Goal: Transaction & Acquisition: Purchase product/service

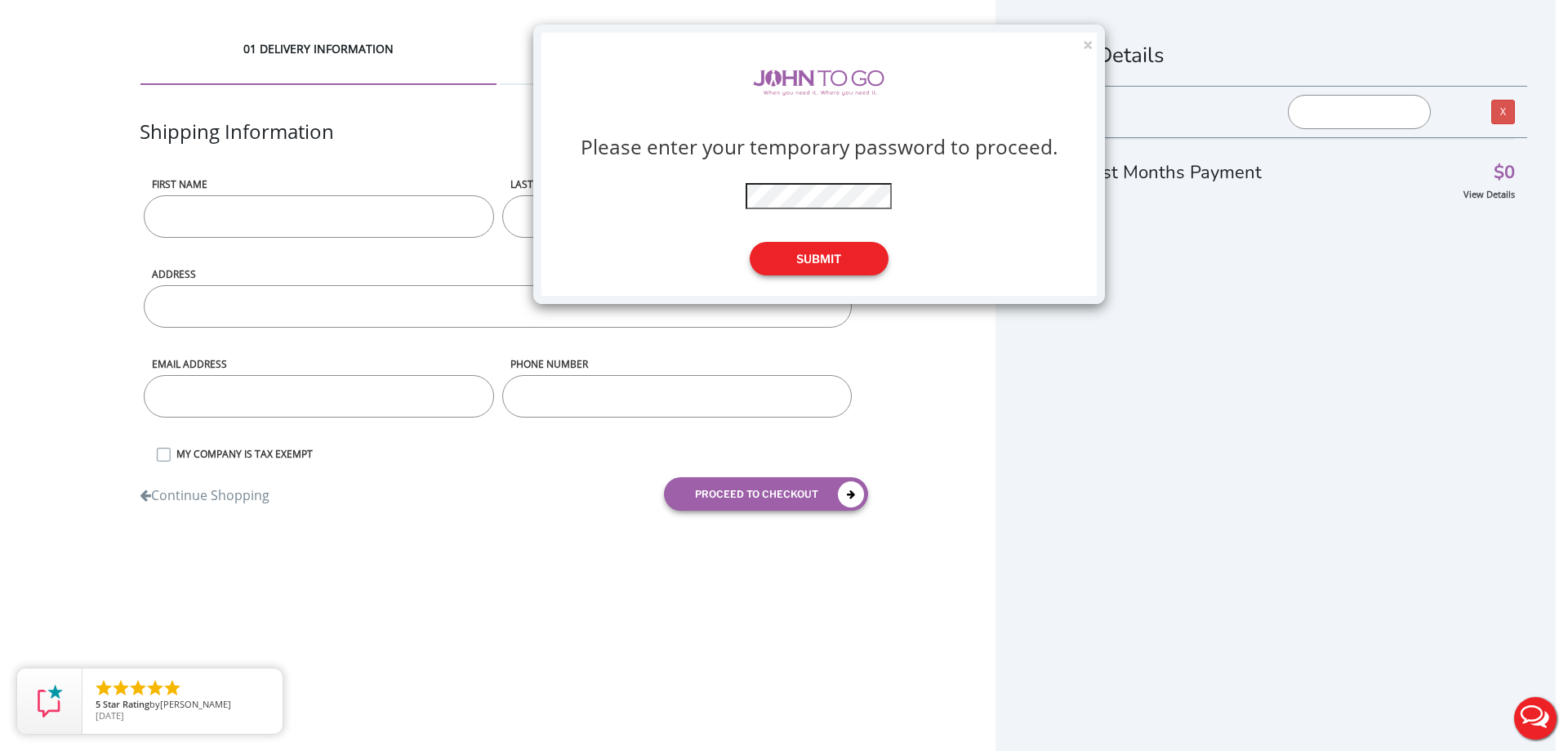
click at [815, 265] on button "Submit" at bounding box center [819, 258] width 139 height 33
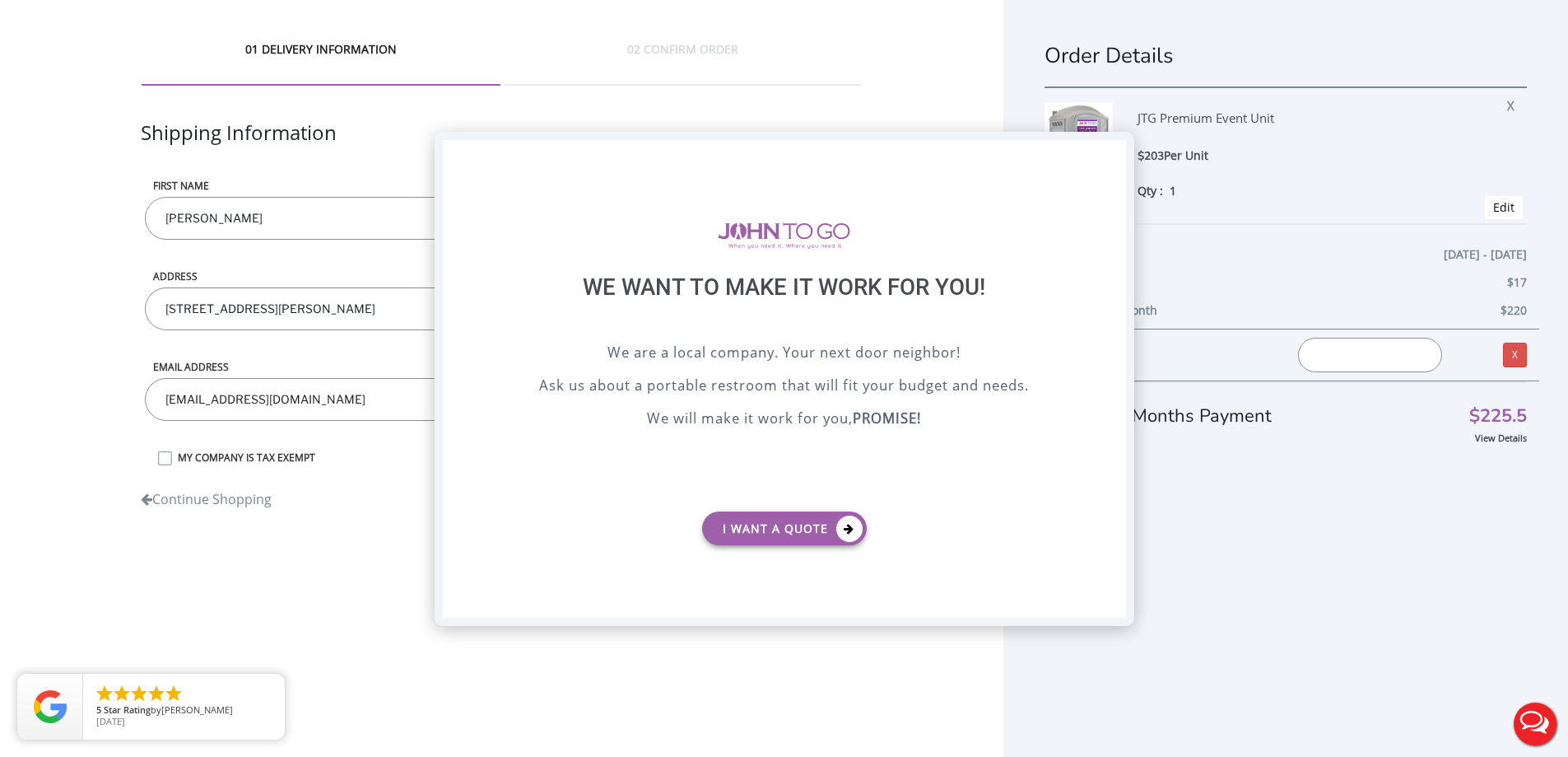
click at [1114, 152] on div "X" at bounding box center [1112, 153] width 26 height 28
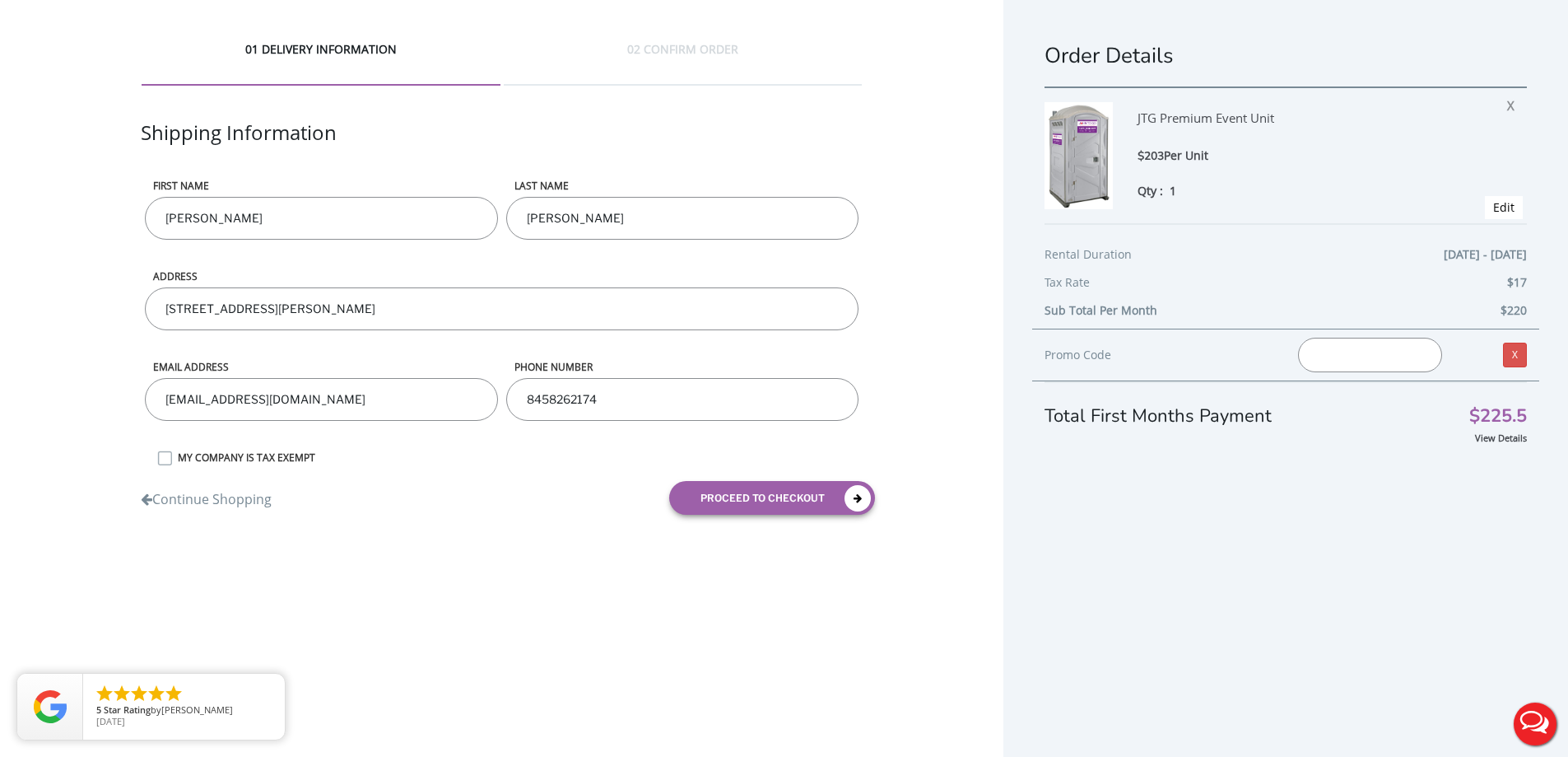
click at [247, 217] on input "Chris" at bounding box center [321, 217] width 353 height 43
drag, startPoint x: 501, startPoint y: 579, endPoint x: 527, endPoint y: 561, distance: 31.6
click at [520, 564] on div "01 DELIVERY INFORMATION 02 CONFIRM ORDER Shipping Information First name Chris …" at bounding box center [784, 397] width 1568 height 794
click at [777, 495] on button "proceed to checkout" at bounding box center [772, 497] width 206 height 33
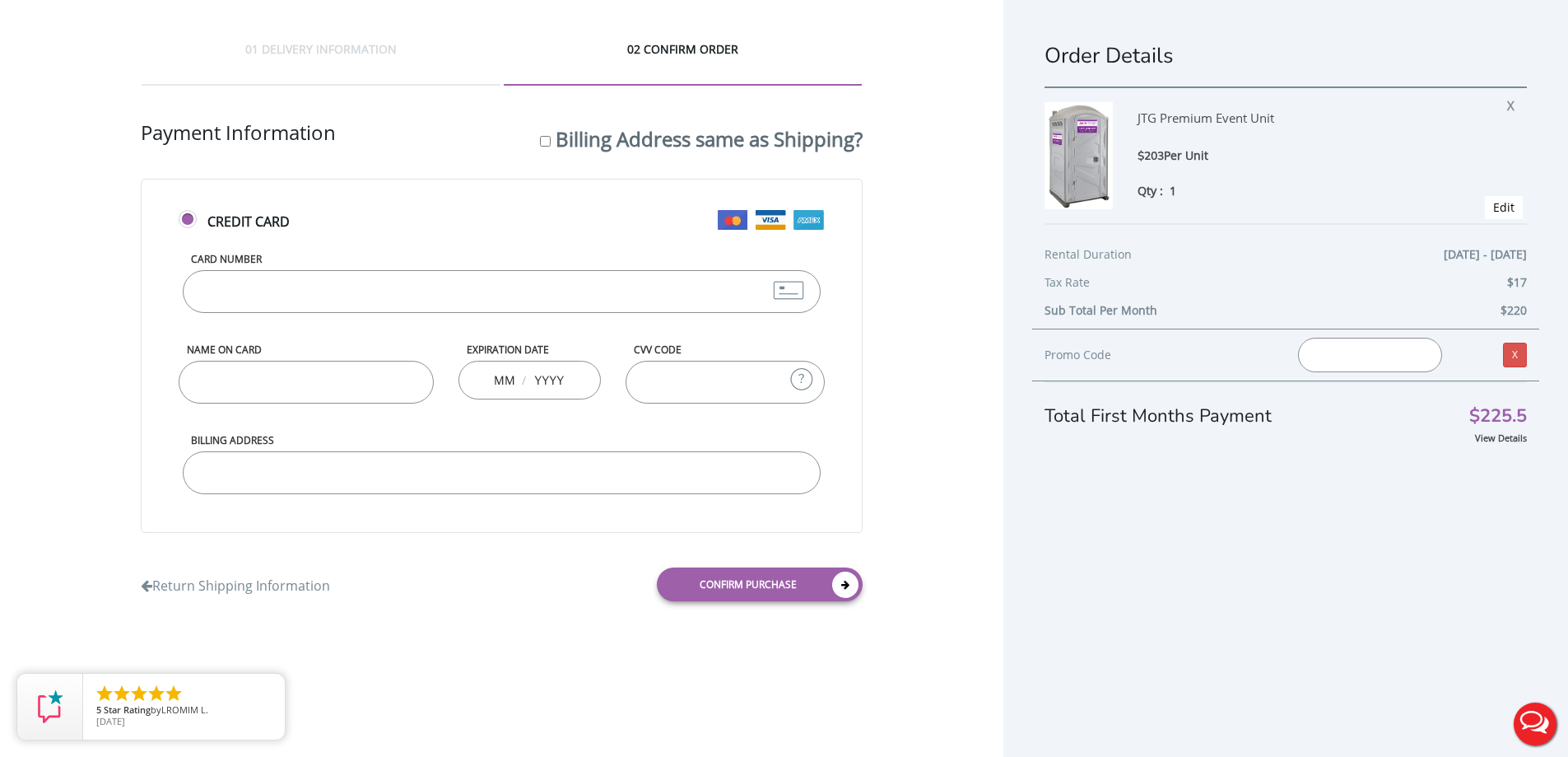
click at [298, 322] on div "Card Number" at bounding box center [500, 297] width 645 height 91
click at [323, 294] on input "Card Number" at bounding box center [501, 291] width 637 height 43
type input "4388576127864505"
click at [233, 381] on input "Name on Card" at bounding box center [305, 381] width 255 height 43
type input "christopher fondacaro"
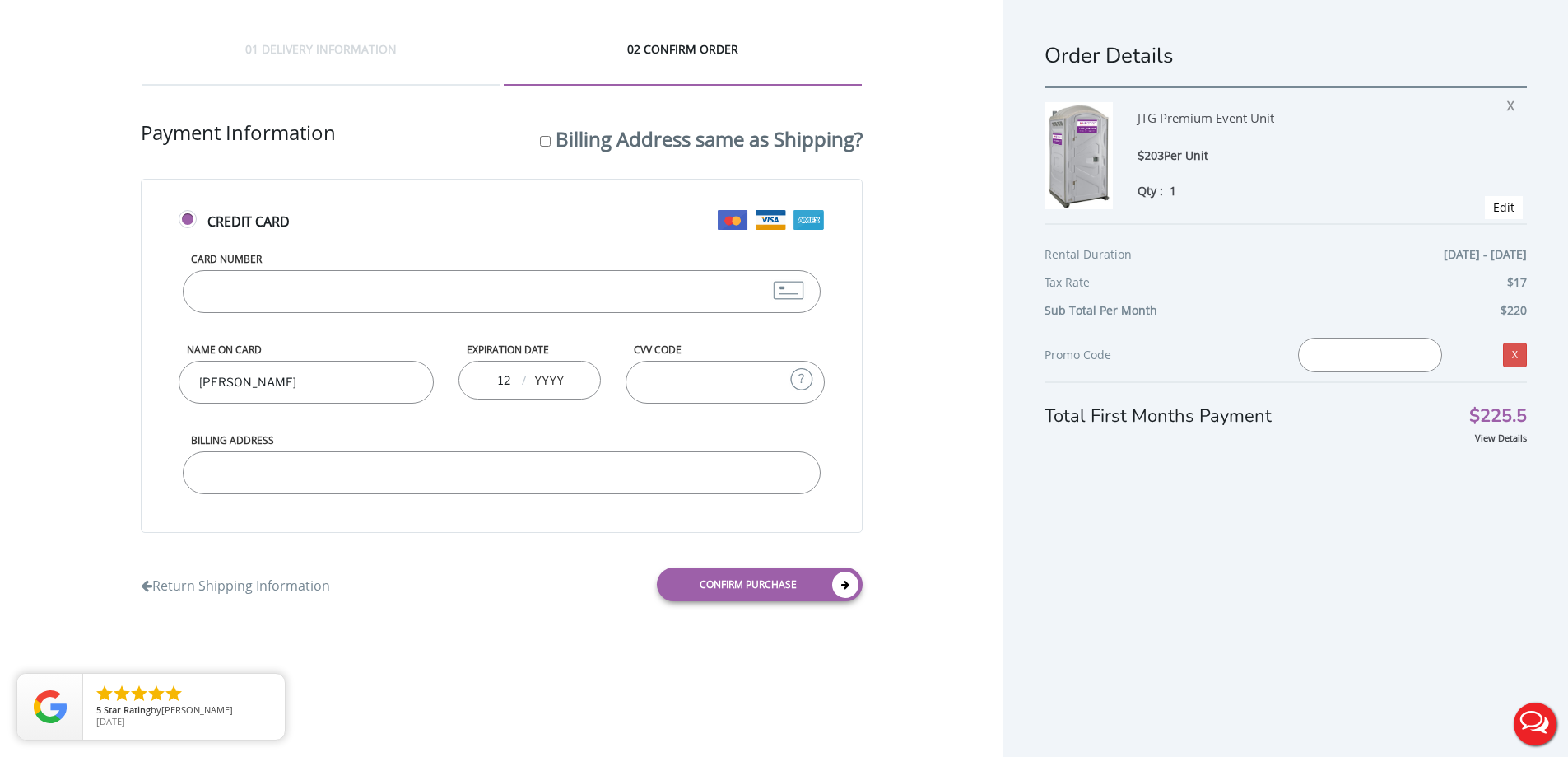
type input "12"
click at [539, 379] on input "8" at bounding box center [549, 379] width 33 height 33
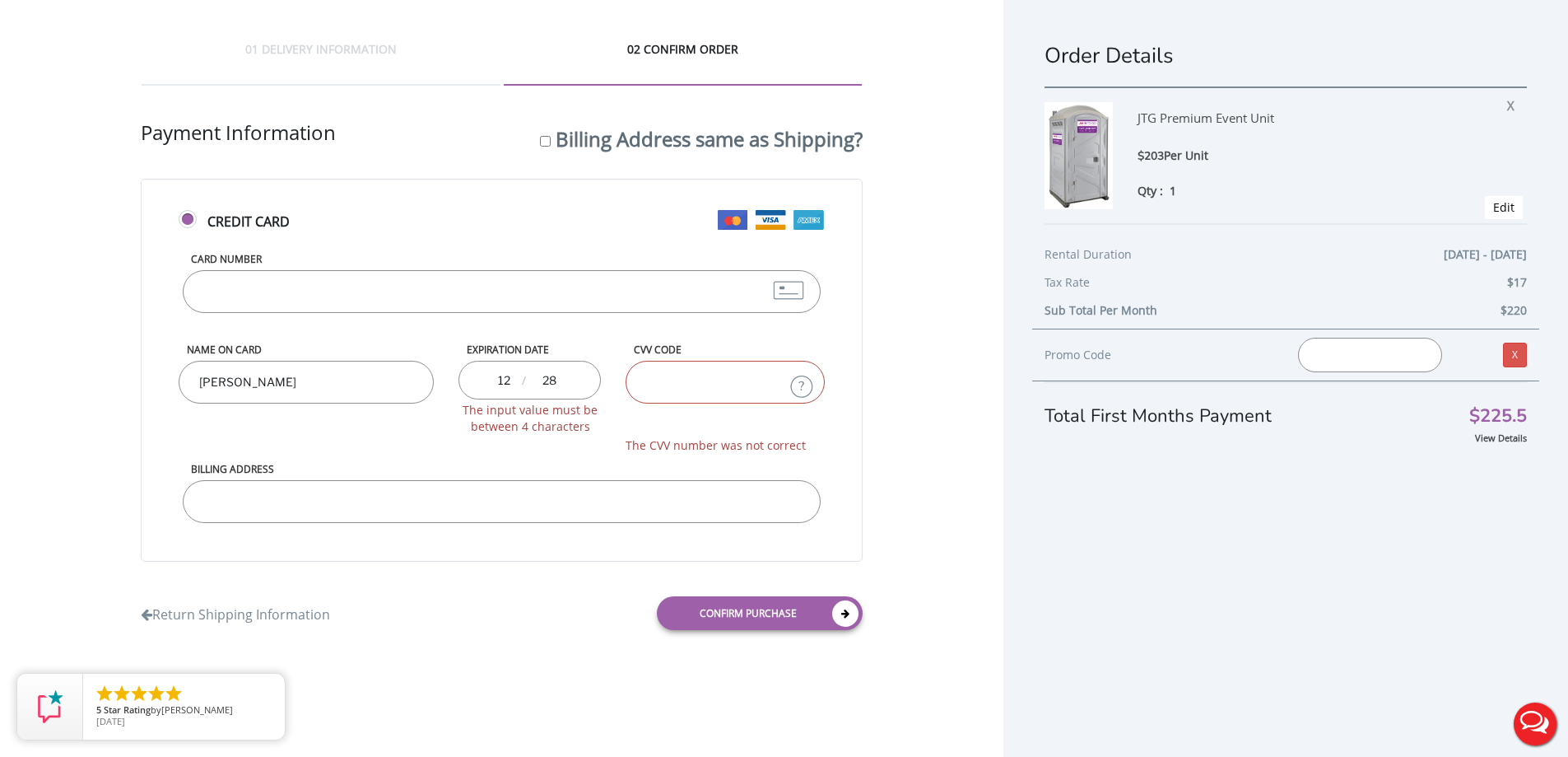
type input "28"
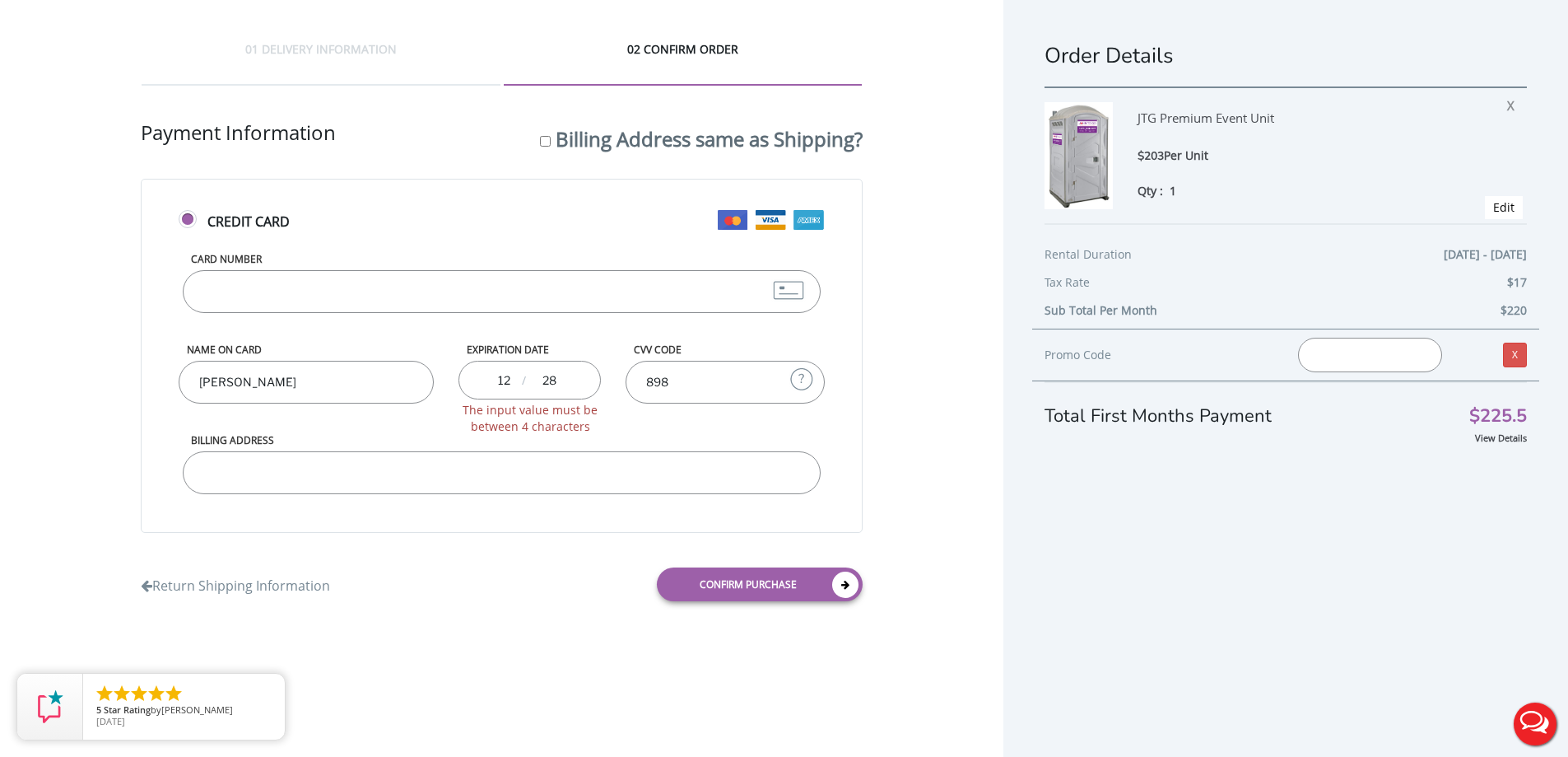
type input "898"
type input "11 slater drive"
click at [546, 144] on input "Billing Address same as Shipping?" at bounding box center [544, 140] width 10 height 10
checkbox input "true"
type input "11 Slater Drive, Stony Point, NY, USA"
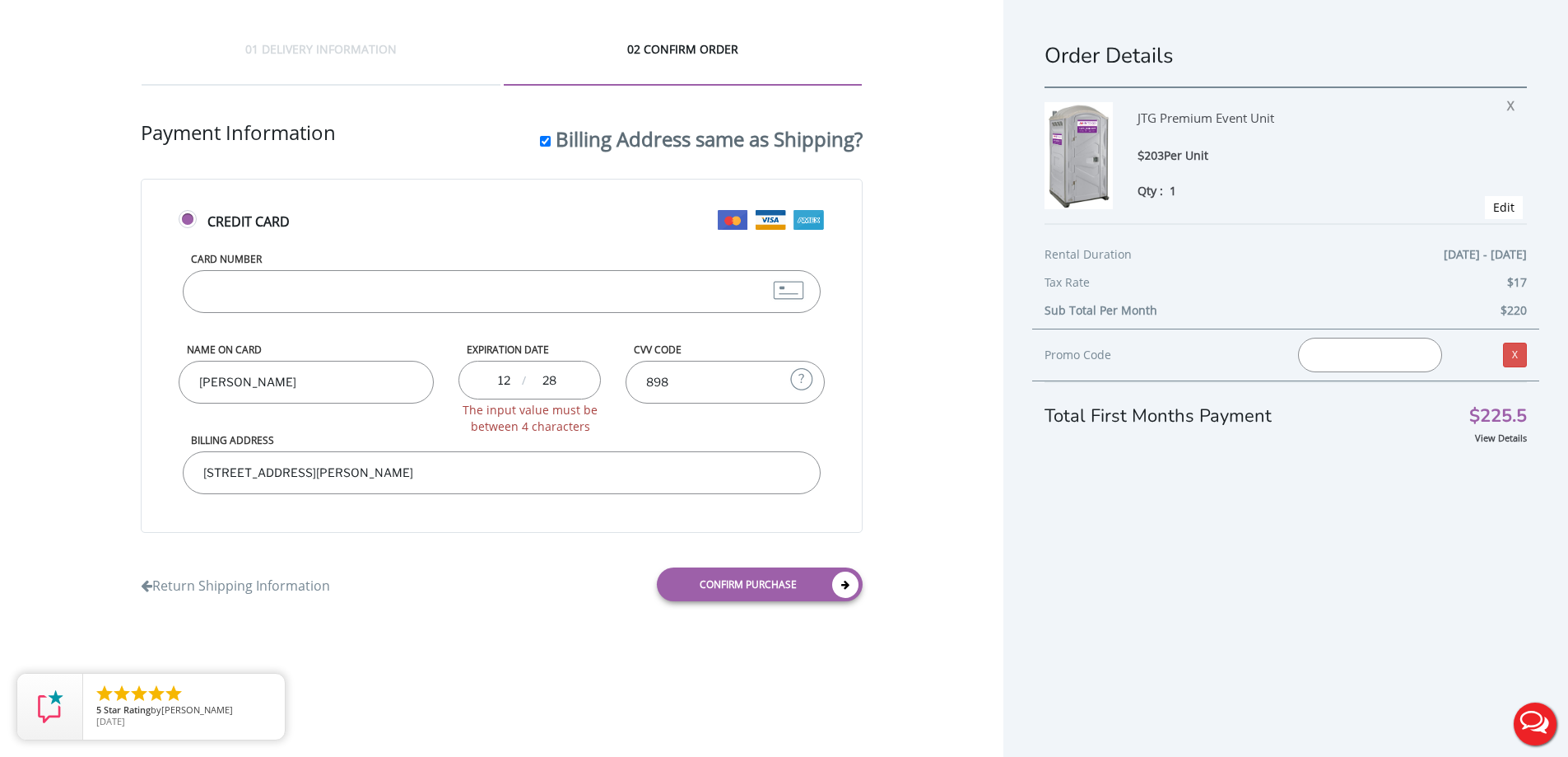
click at [560, 381] on input "28" at bounding box center [549, 379] width 33 height 33
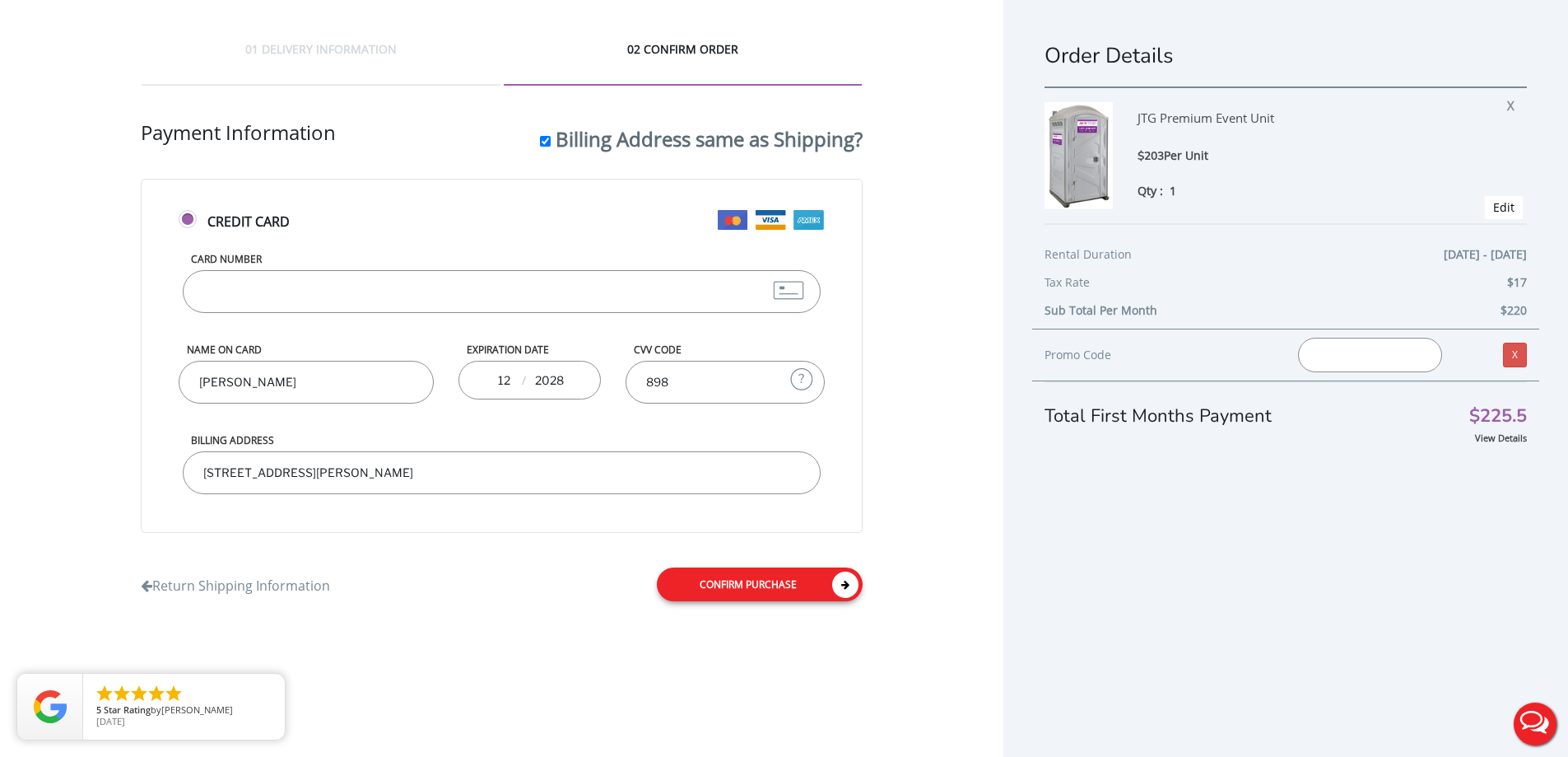
type input "2028"
click at [783, 583] on link "Confirm purchase" at bounding box center [760, 583] width 206 height 33
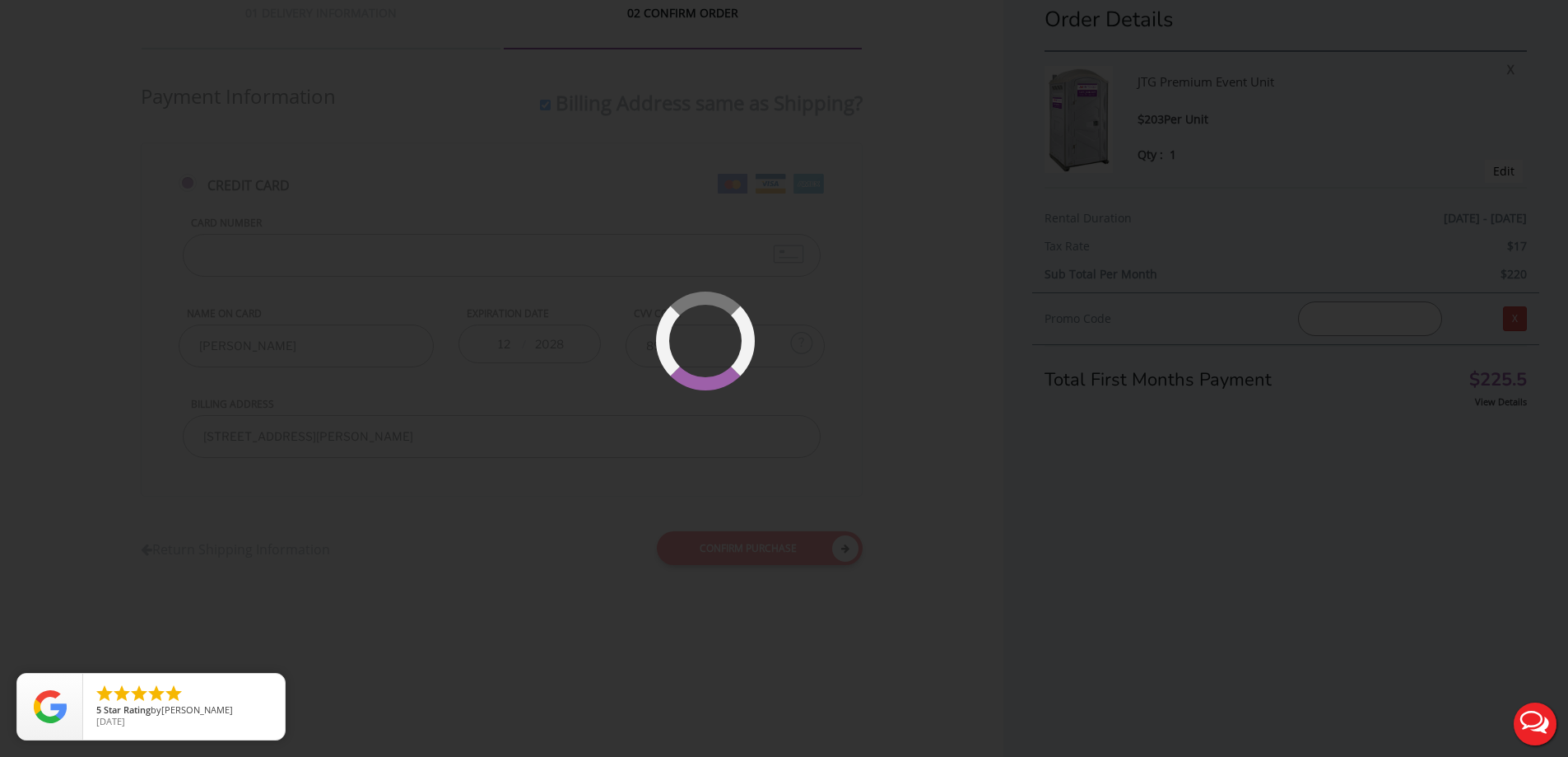
scroll to position [38, 0]
click at [834, 176] on div at bounding box center [784, 378] width 1568 height 757
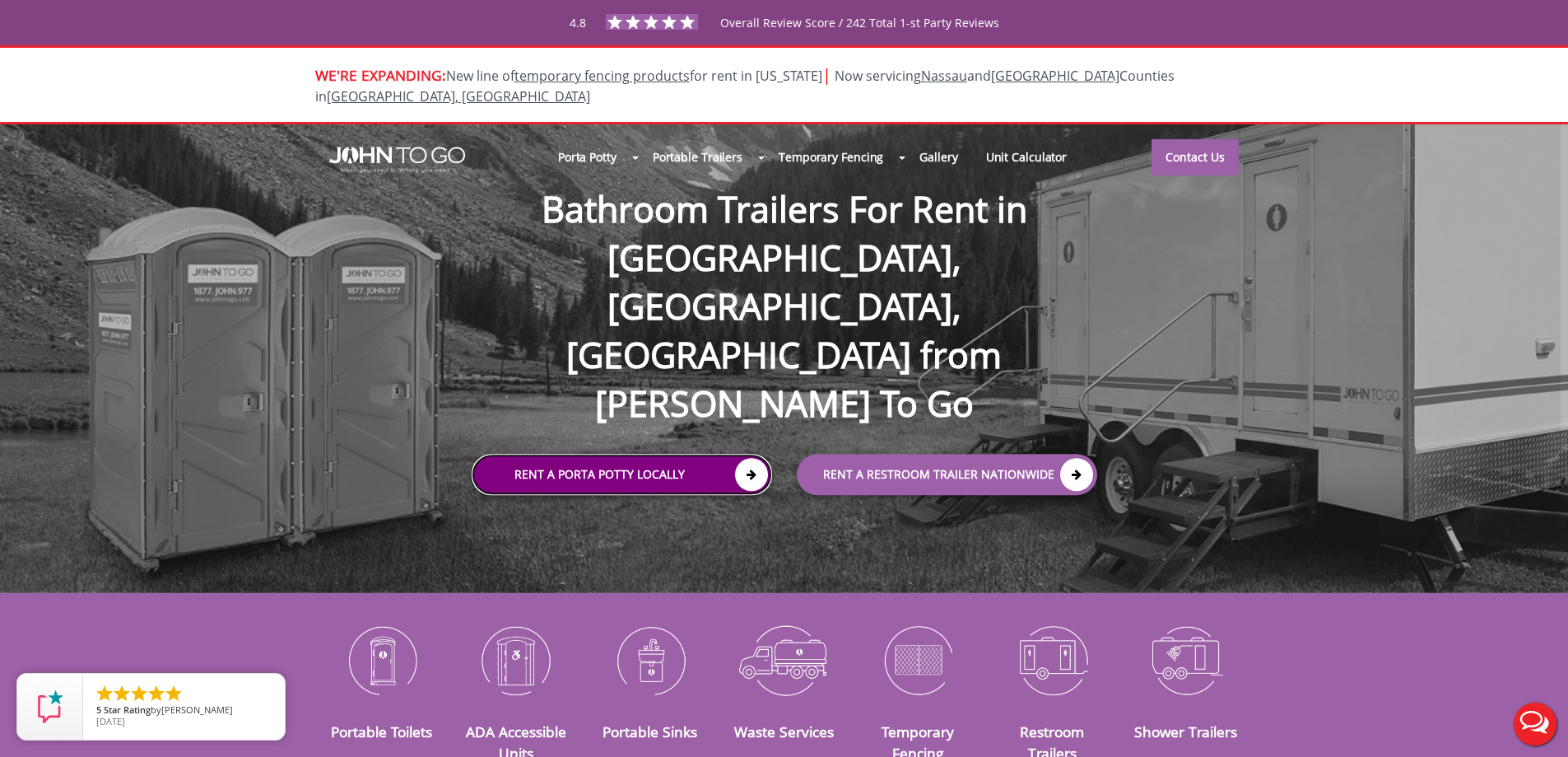
click at [584, 454] on link "Rent a Porta Potty Locally" at bounding box center [621, 474] width 300 height 41
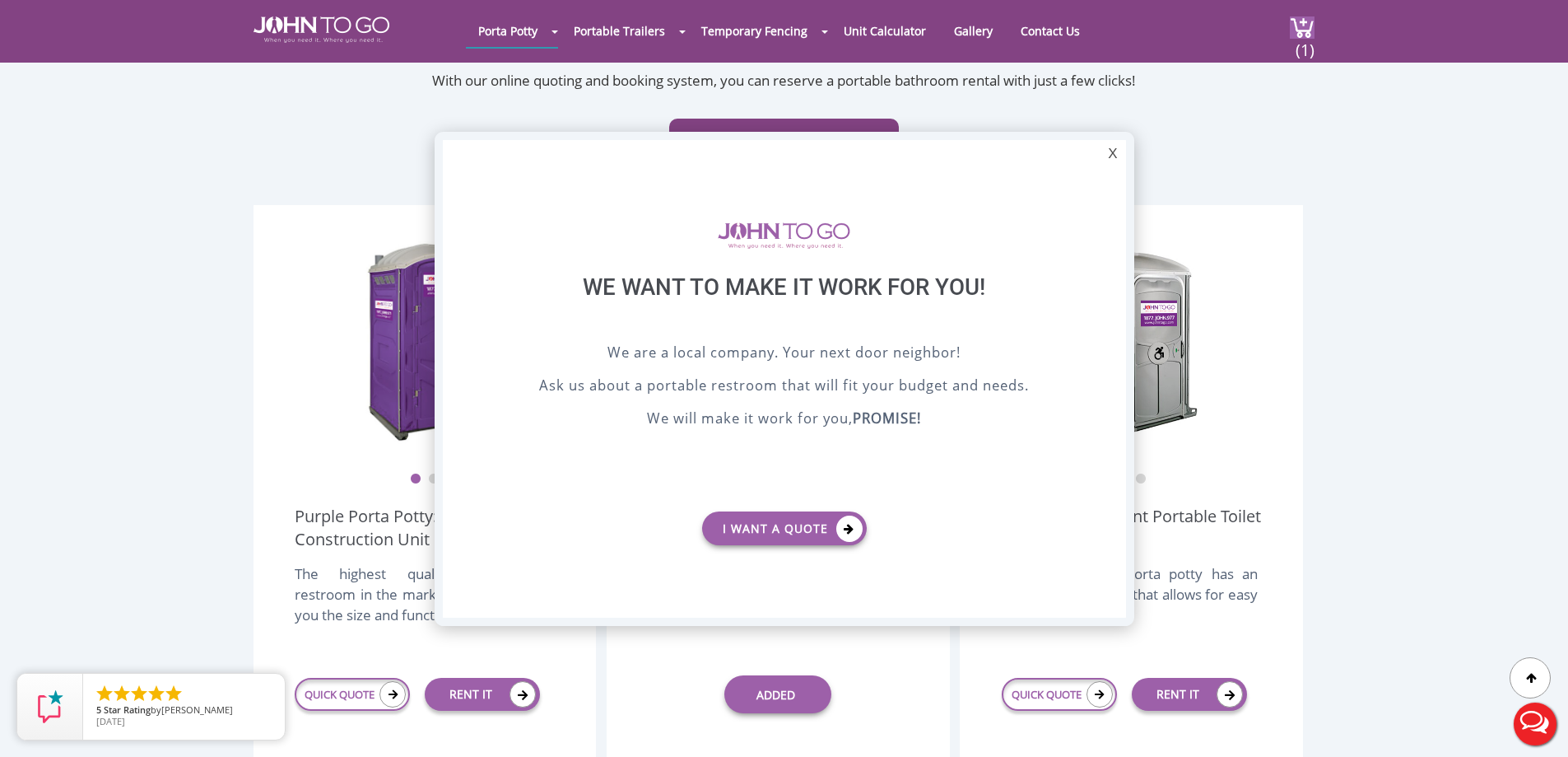
click at [1311, 30] on div at bounding box center [784, 378] width 1568 height 757
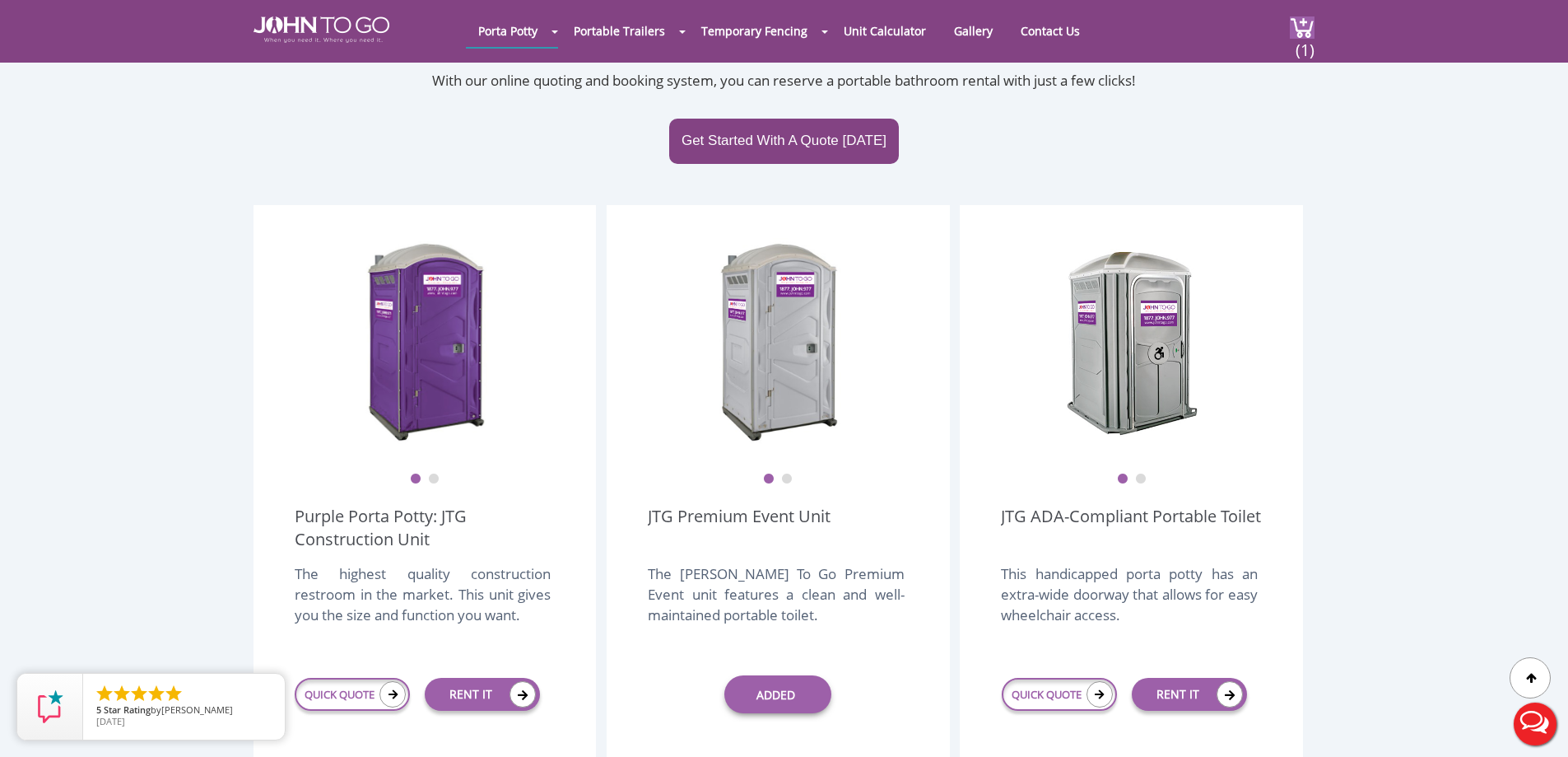
click at [1304, 32] on span "(1)" at bounding box center [1304, 43] width 20 height 35
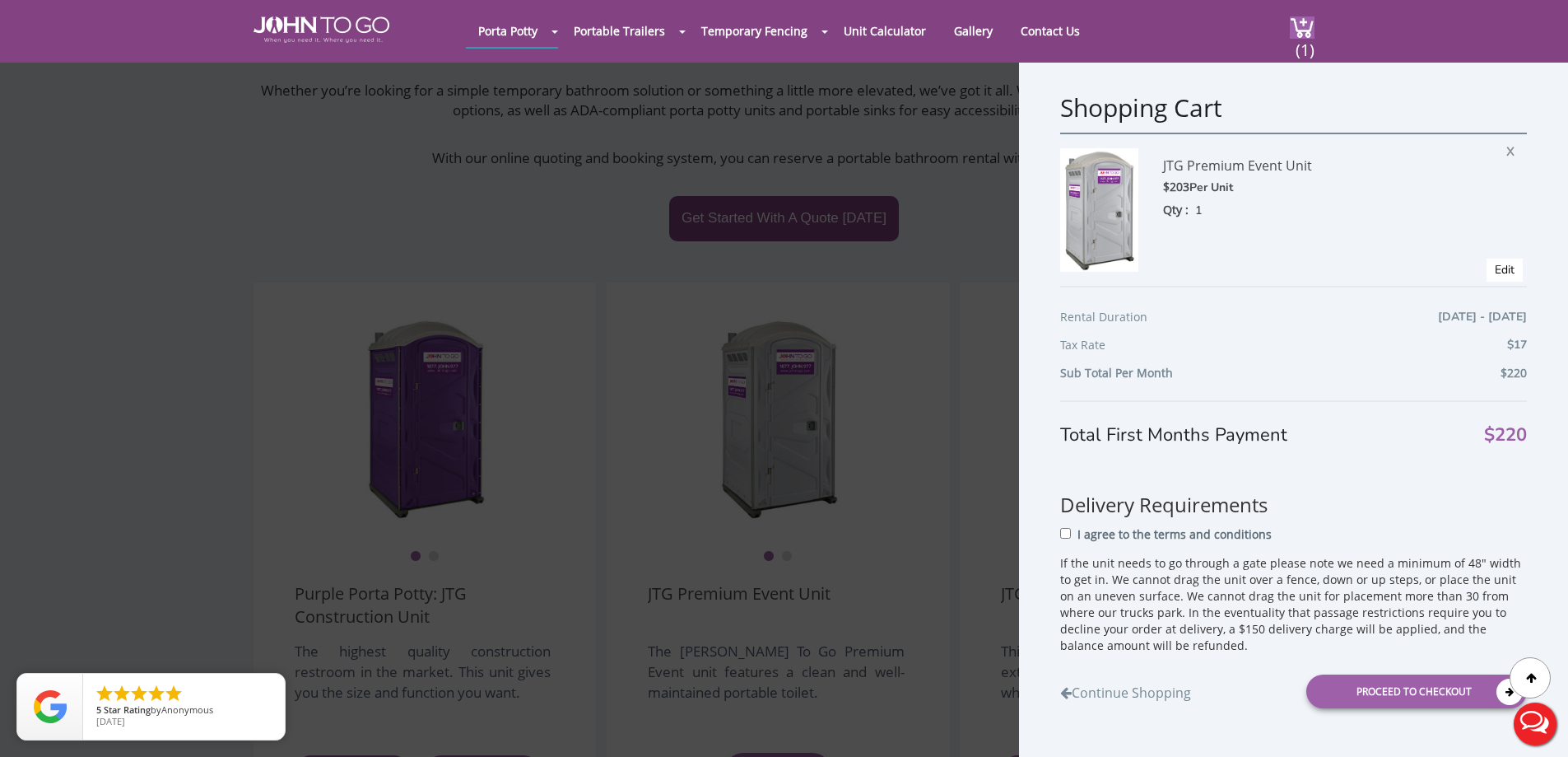
scroll to position [247, 0]
click at [1065, 531] on input "I agree to the terms and conditions" at bounding box center [1065, 533] width 10 height 10
checkbox input "true"
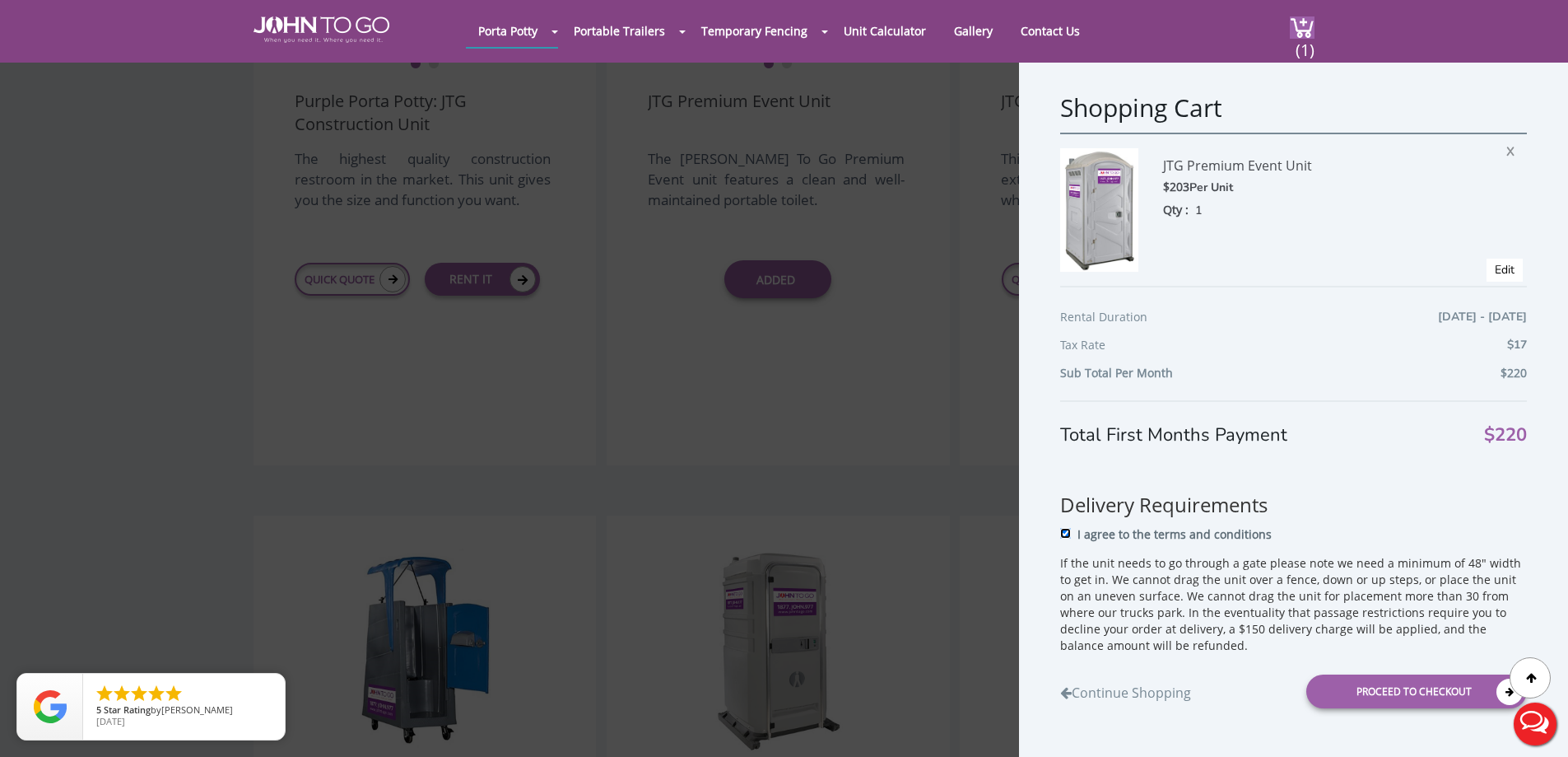
scroll to position [1071, 0]
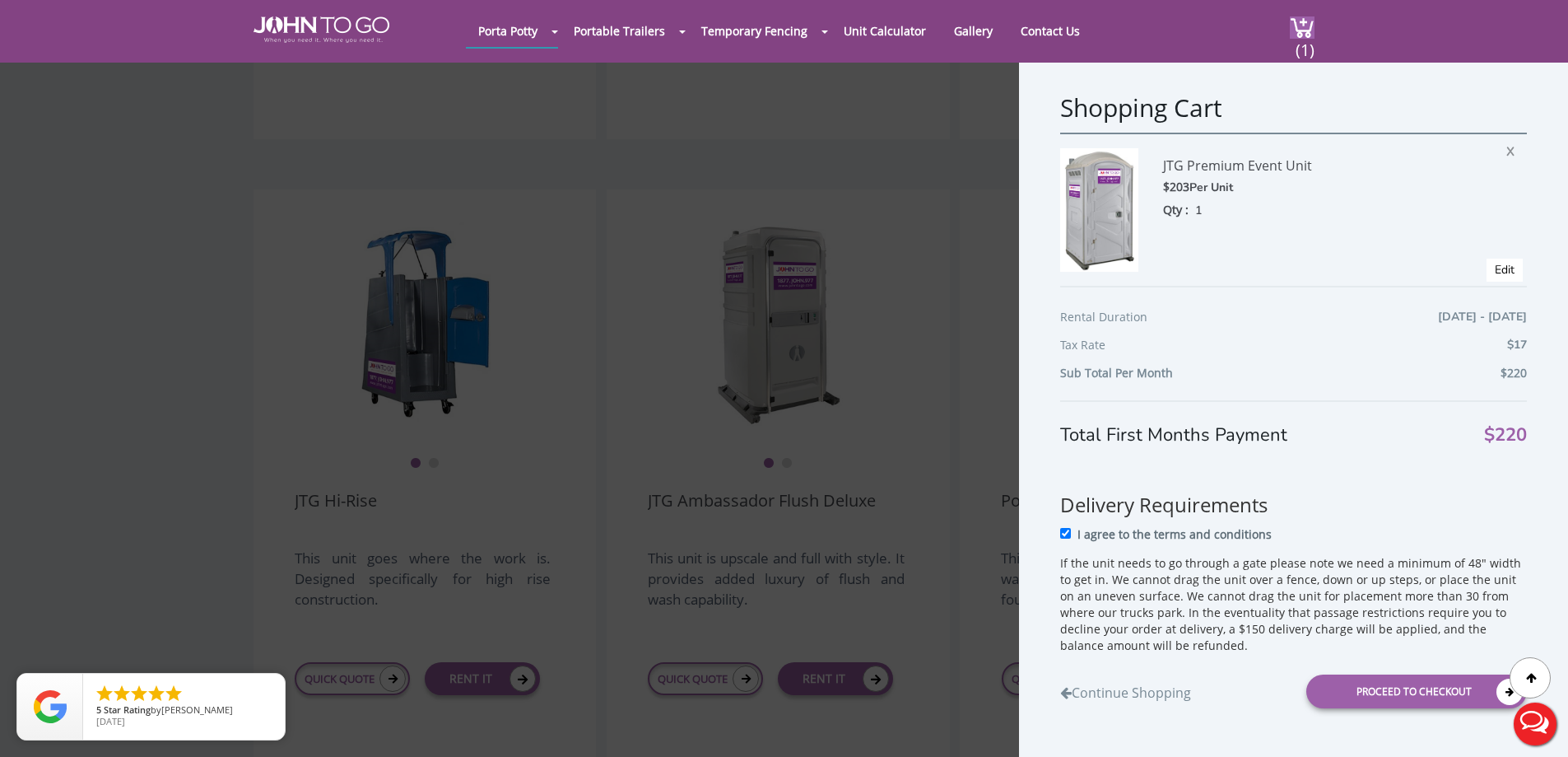
click at [857, 345] on div "Shopping Cart JTG Premium Event Unit $203 Per Unit Qty : 1 X Edit Rental Durati…" at bounding box center [784, 378] width 1568 height 757
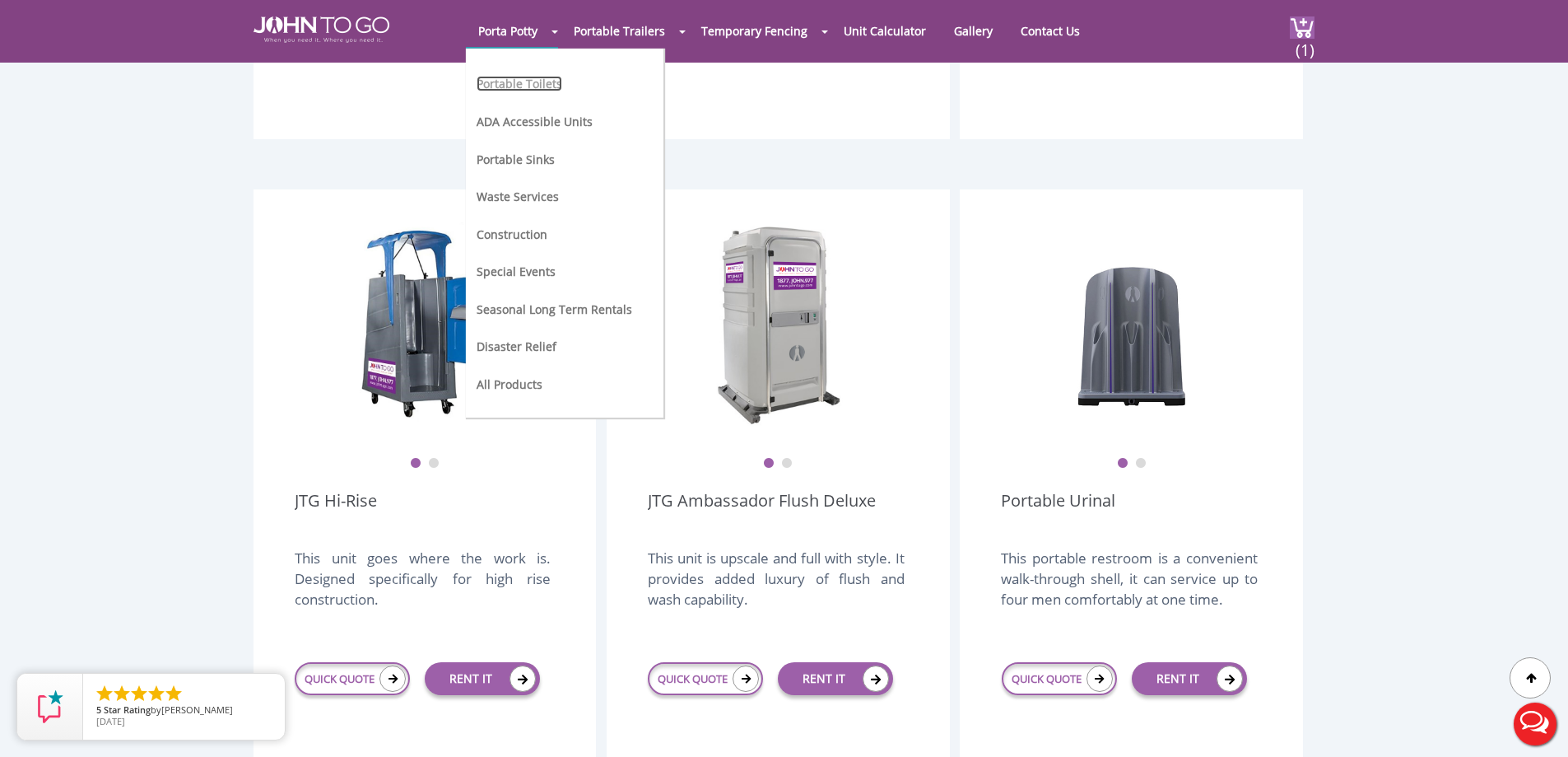
click at [516, 80] on link "Portable Toilets" at bounding box center [519, 83] width 86 height 15
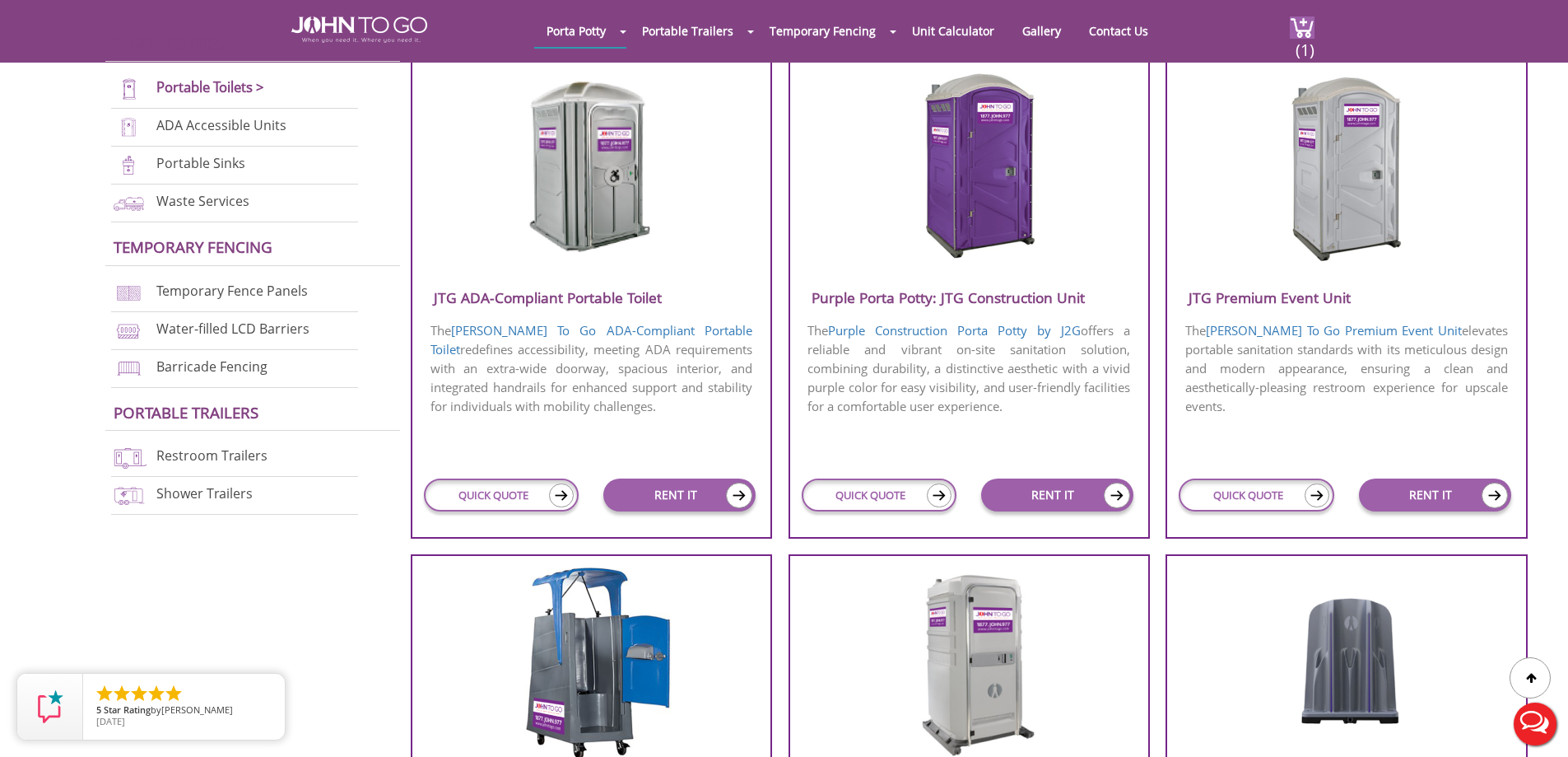
scroll to position [741, 0]
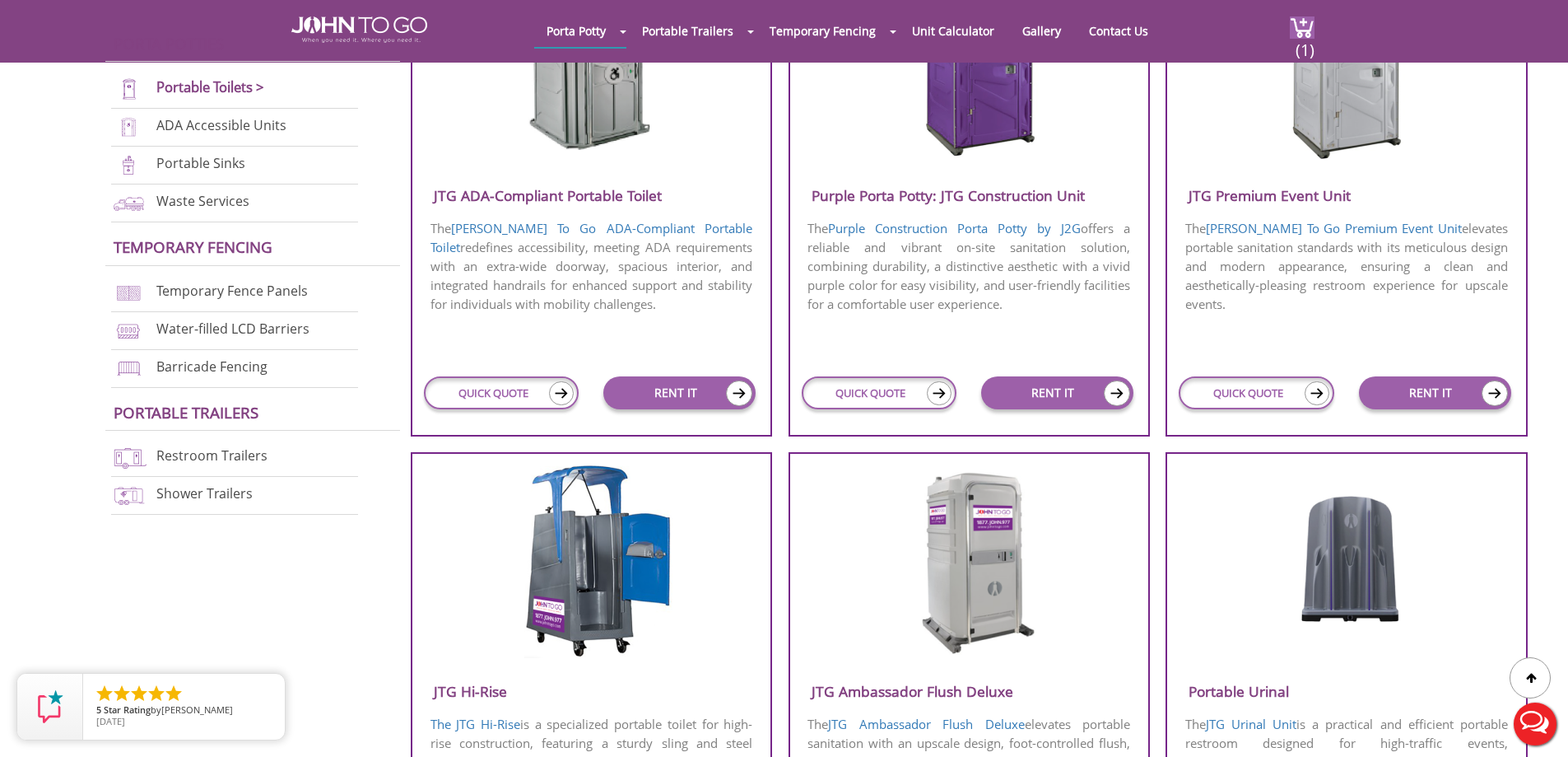
click at [1366, 112] on img at bounding box center [1346, 64] width 157 height 190
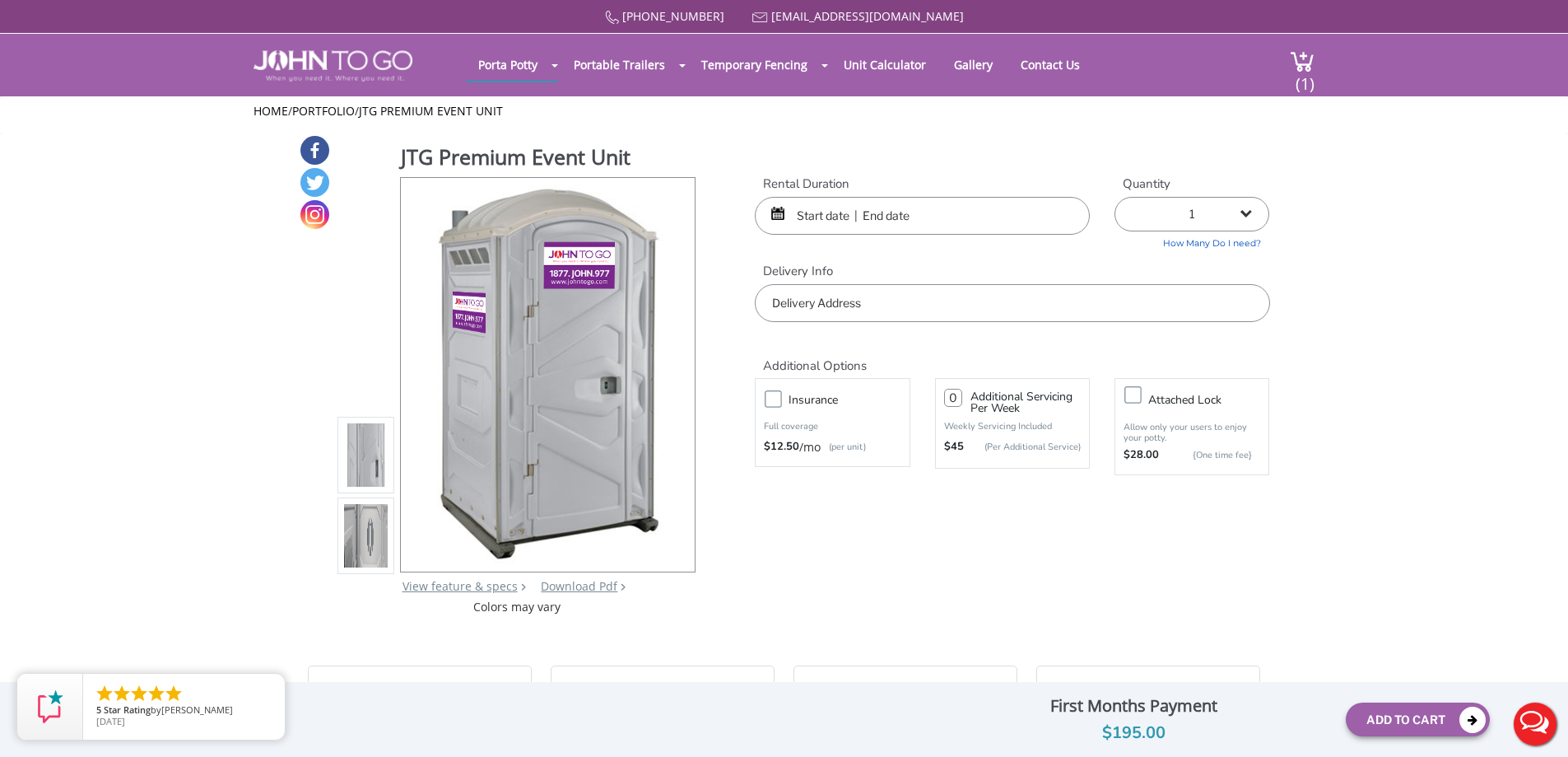
click at [368, 506] on img at bounding box center [366, 535] width 45 height 388
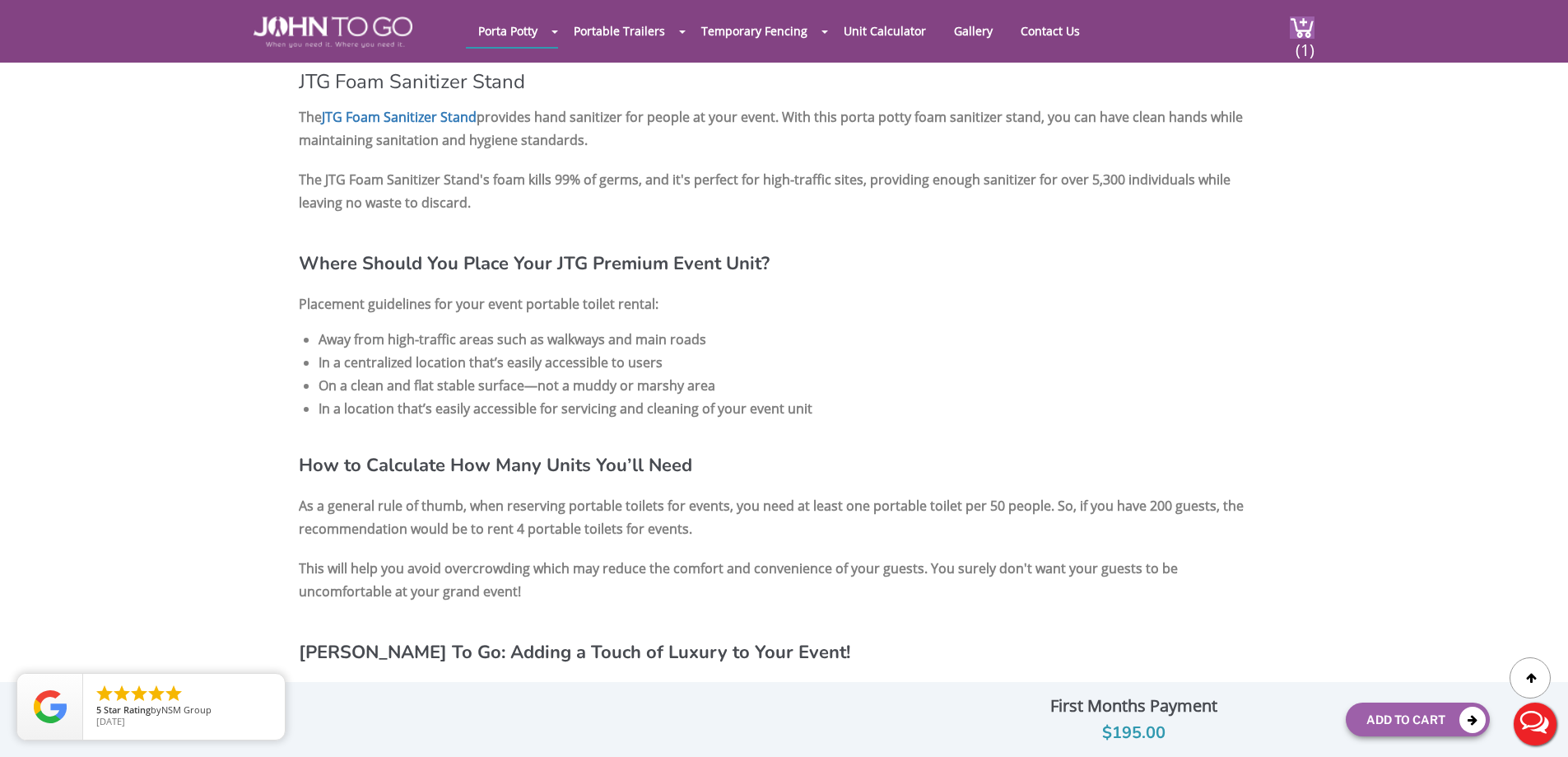
scroll to position [1976, 0]
drag, startPoint x: 317, startPoint y: 315, endPoint x: 492, endPoint y: 321, distance: 175.1
click at [492, 327] on li "Away from high-traffic areas such as walkways and main roads" at bounding box center [794, 338] width 951 height 23
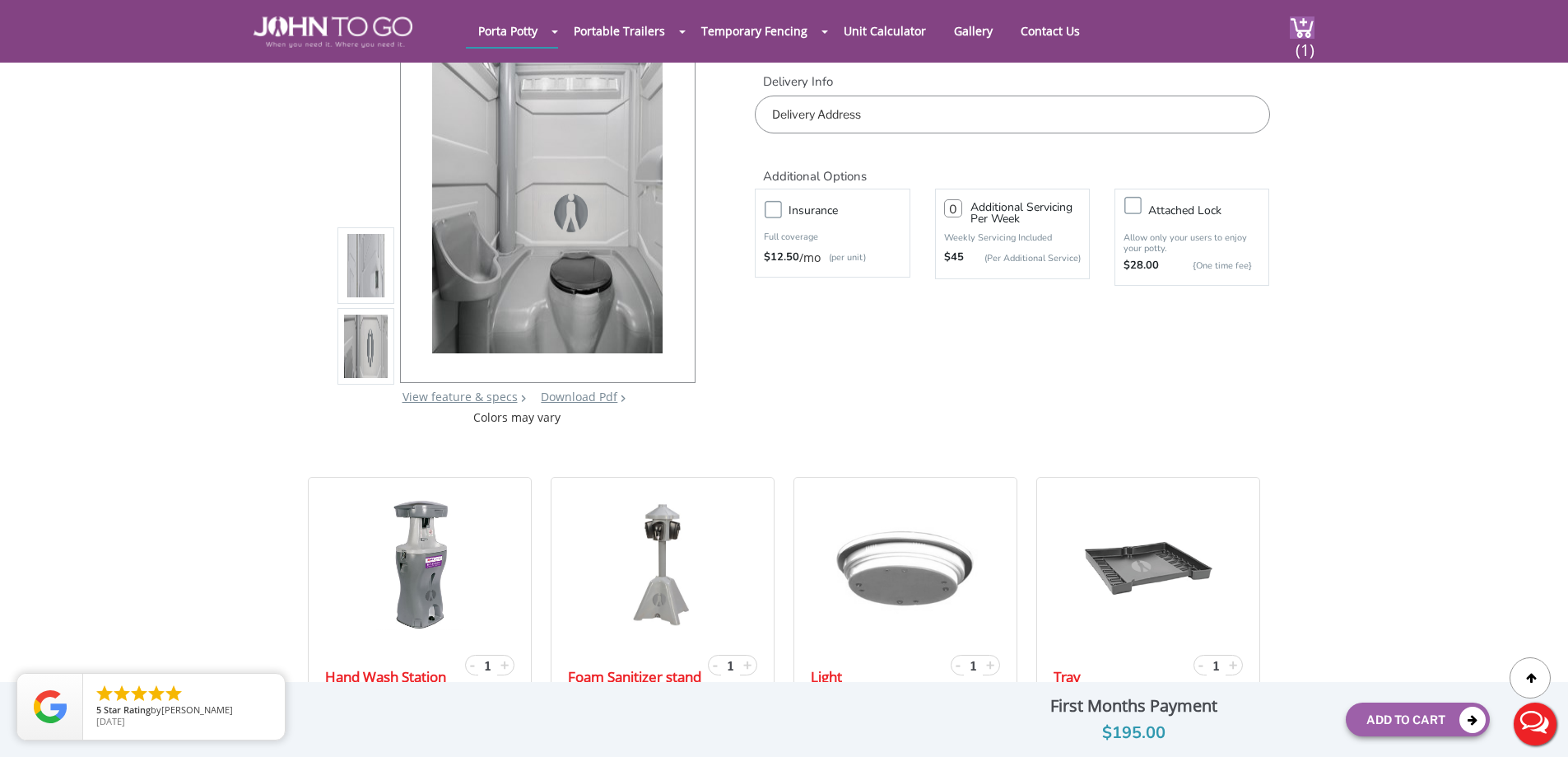
scroll to position [0, 0]
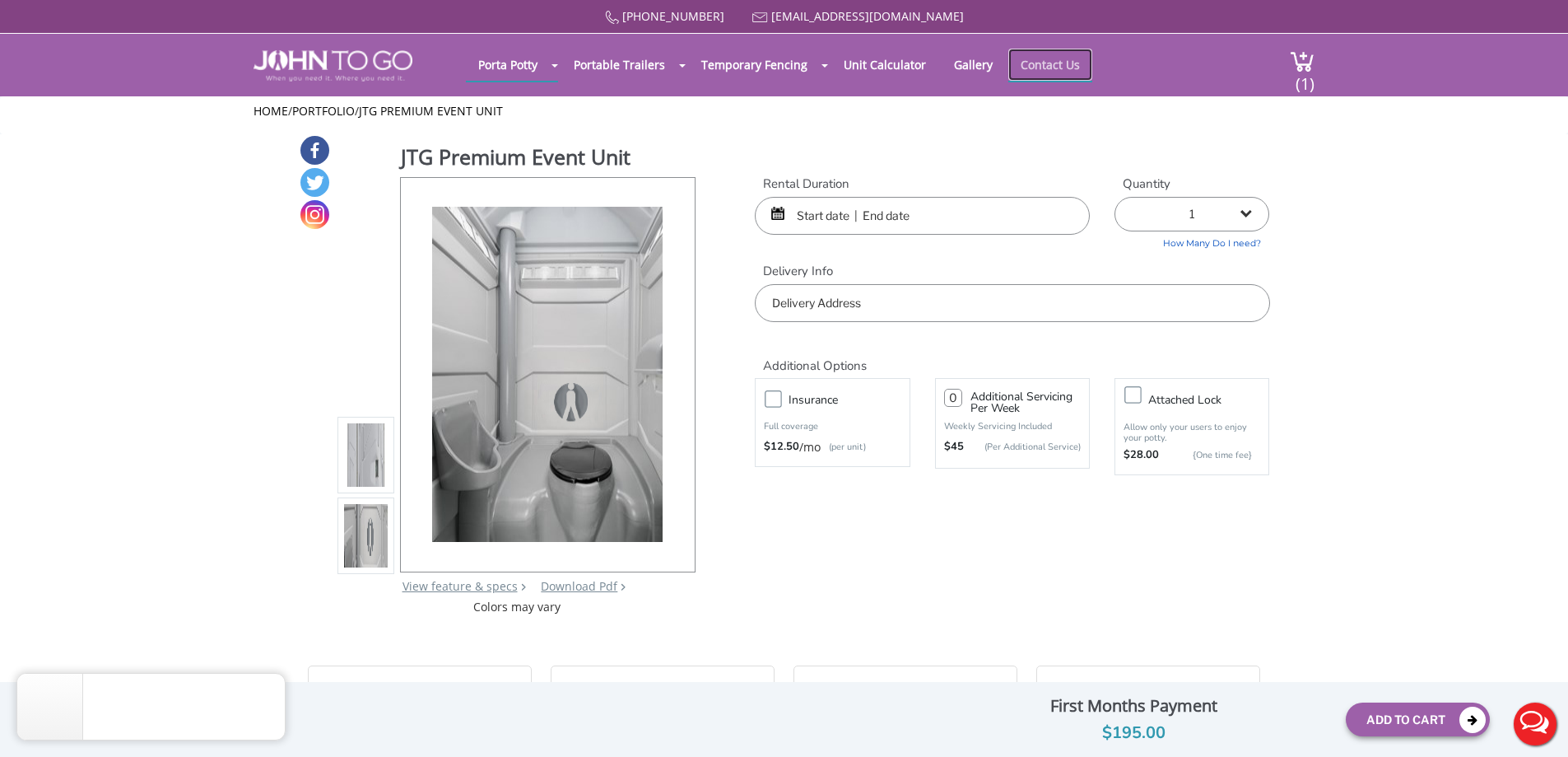
click at [1014, 64] on link "Contact Us" at bounding box center [1050, 65] width 84 height 32
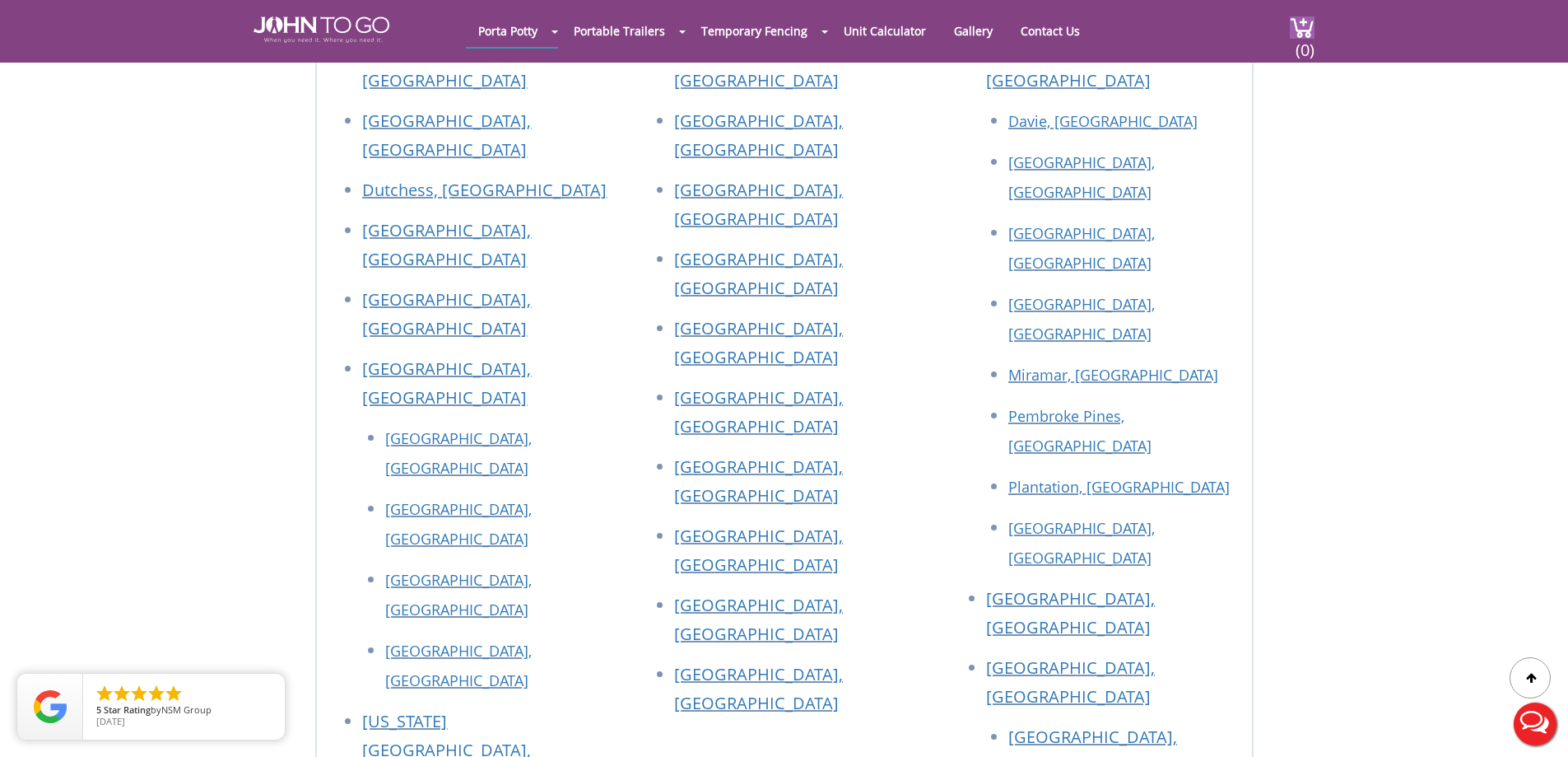
scroll to position [1811, 0]
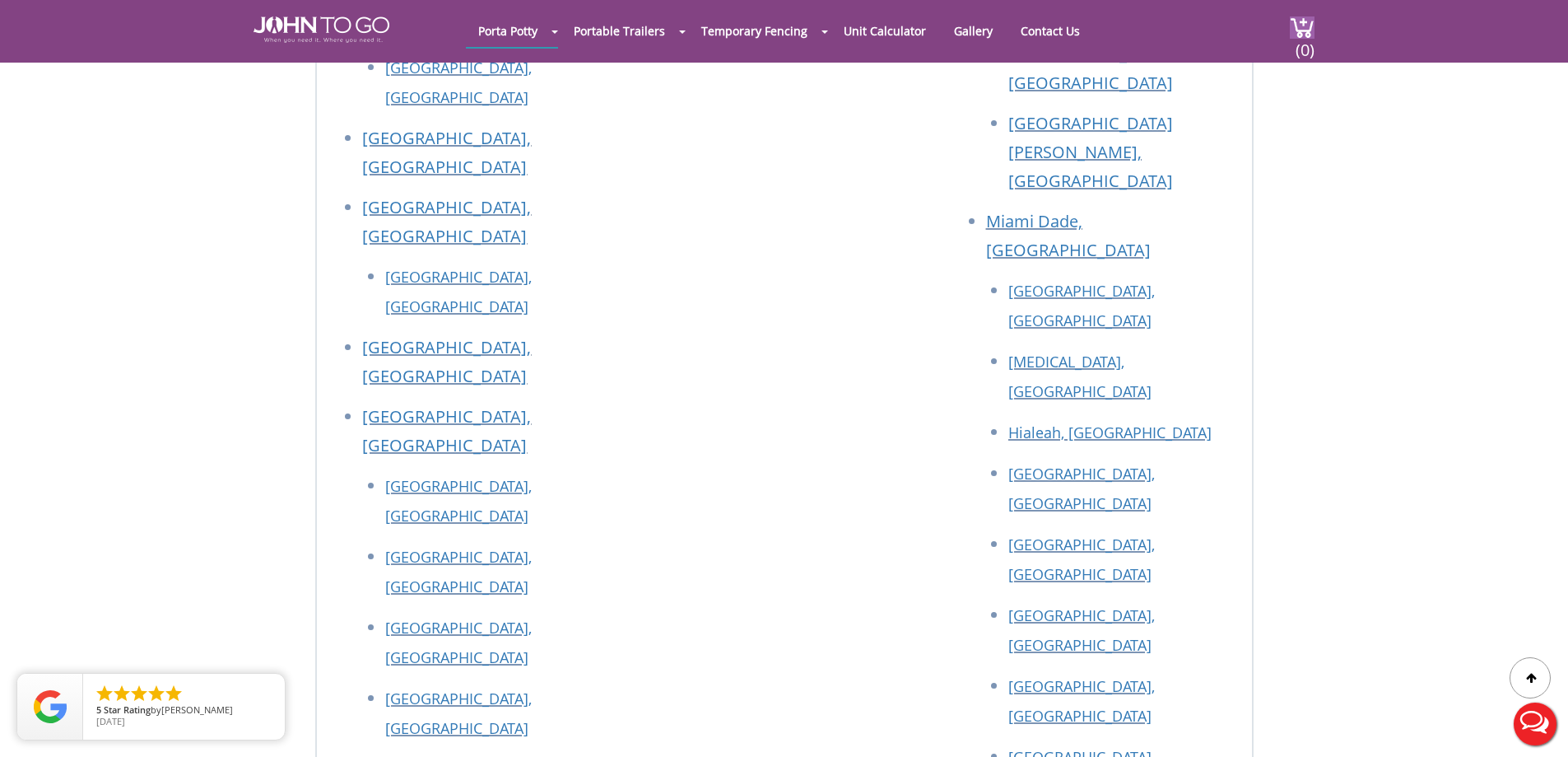
scroll to position [6010, 0]
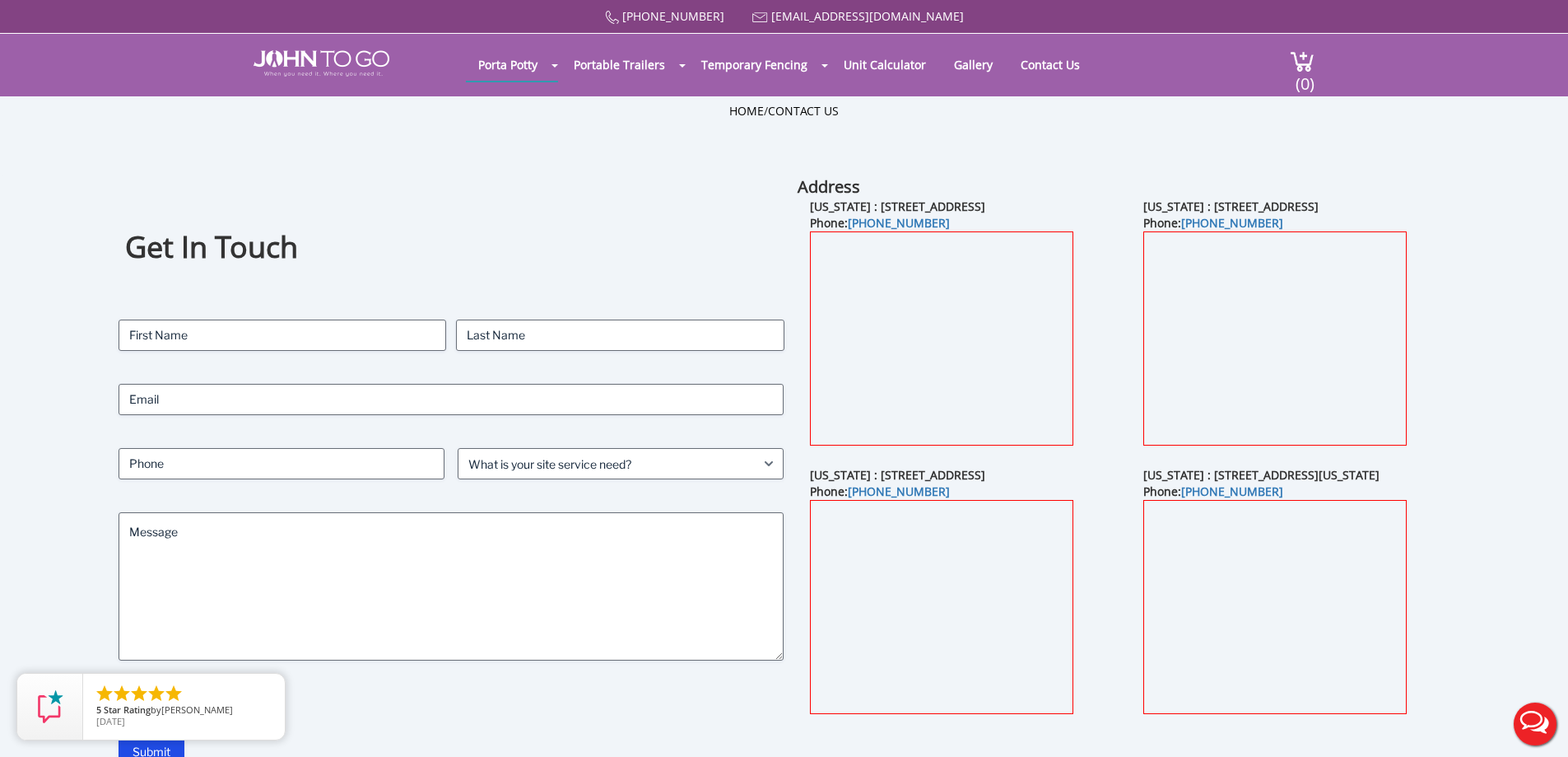
click at [662, 176] on div "Get In Touch Contact Name (Required) First Last Email (Required) Phone (Require…" at bounding box center [451, 471] width 666 height 592
click at [662, 192] on div "Get In Touch Contact Name (Required) First Last Email (Required) Phone (Require…" at bounding box center [451, 471] width 666 height 592
